Goal: Transaction & Acquisition: Purchase product/service

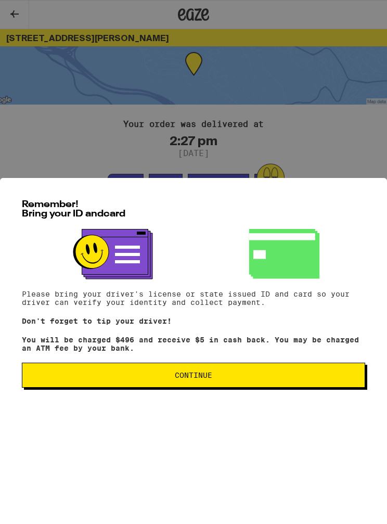
click at [275, 379] on span "Continue" at bounding box center [194, 375] width 326 height 7
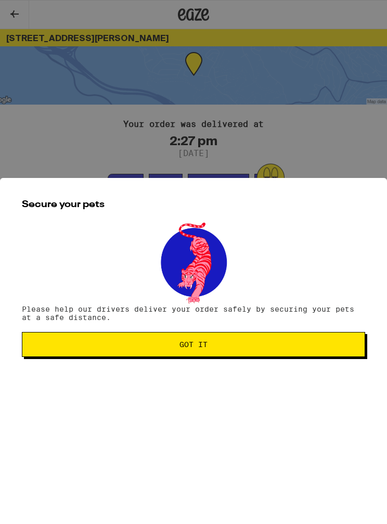
click at [295, 338] on button "Got it" at bounding box center [193, 344] width 343 height 25
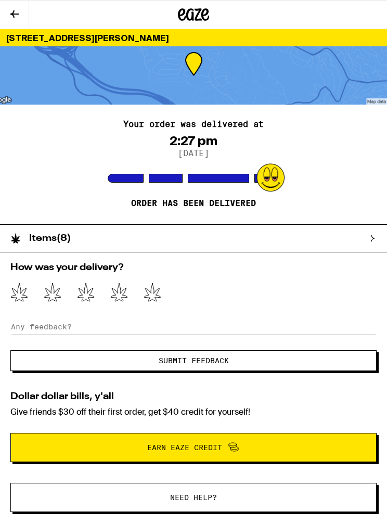
click at [11, 6] on button at bounding box center [14, 15] width 29 height 29
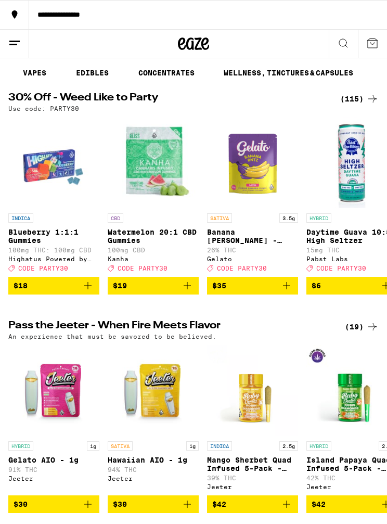
scroll to position [0, 186]
click at [324, 76] on link "WELLNESS, TINCTURES & CAPSULES" at bounding box center [288, 73] width 140 height 12
